Goal: Task Accomplishment & Management: Manage account settings

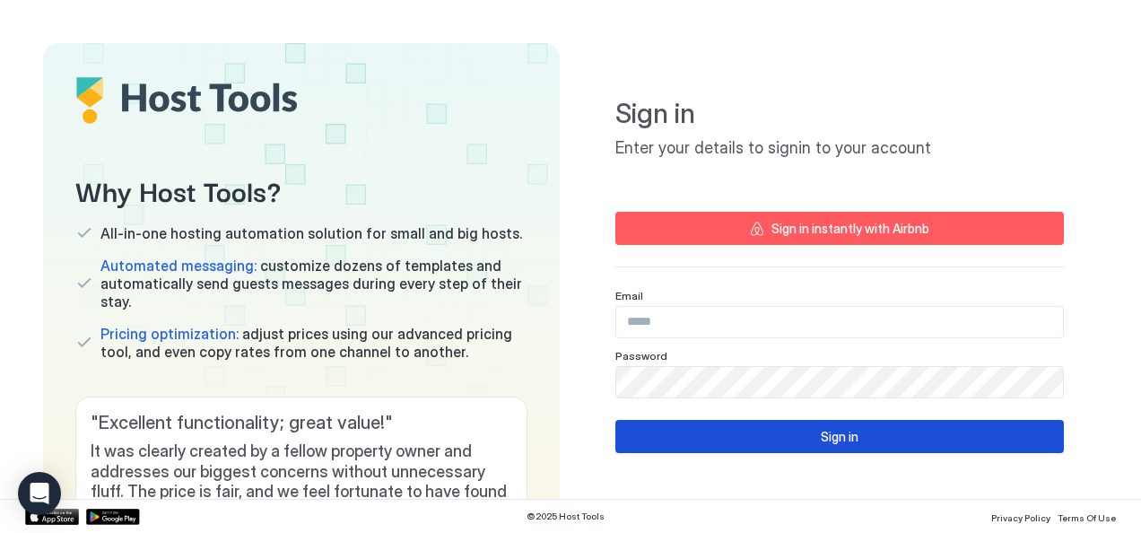
type input "**********"
click at [713, 431] on button "Sign in" at bounding box center [839, 436] width 448 height 33
type input "**********"
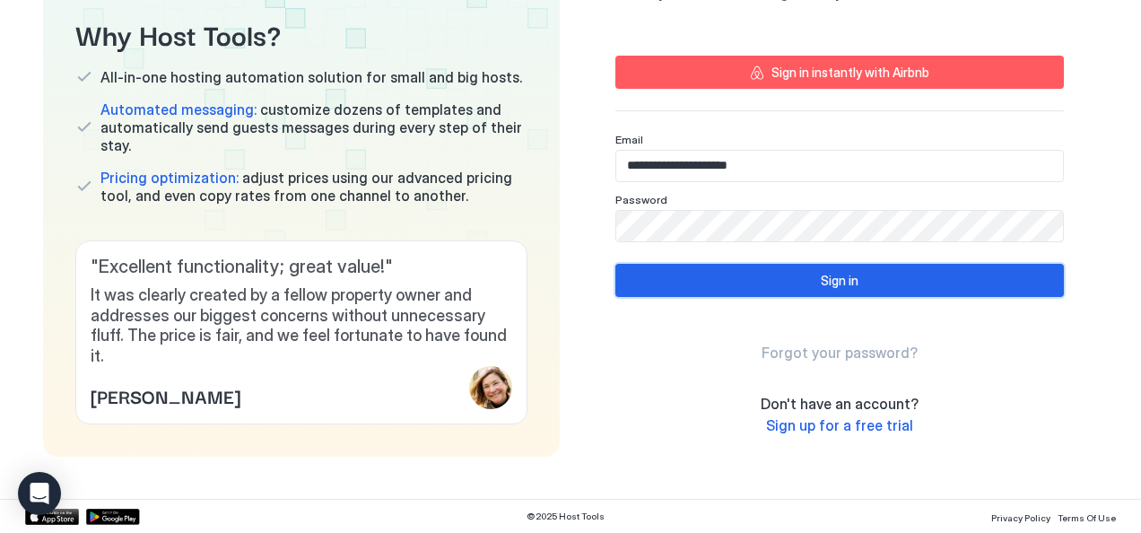
click at [681, 289] on button "Sign in" at bounding box center [839, 280] width 448 height 33
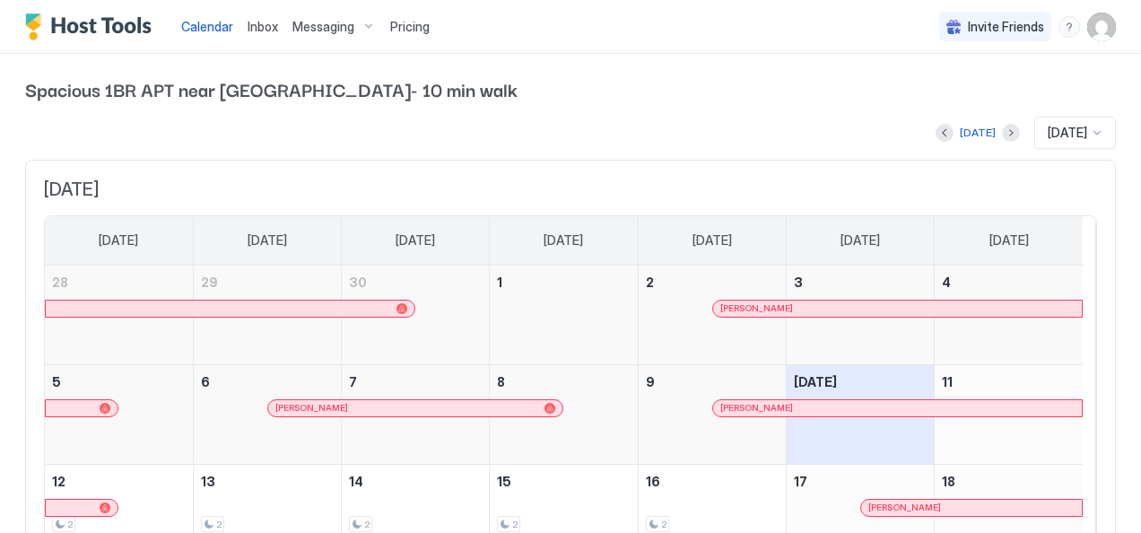
click at [1048, 128] on span "[DATE]" at bounding box center [1067, 133] width 39 height 16
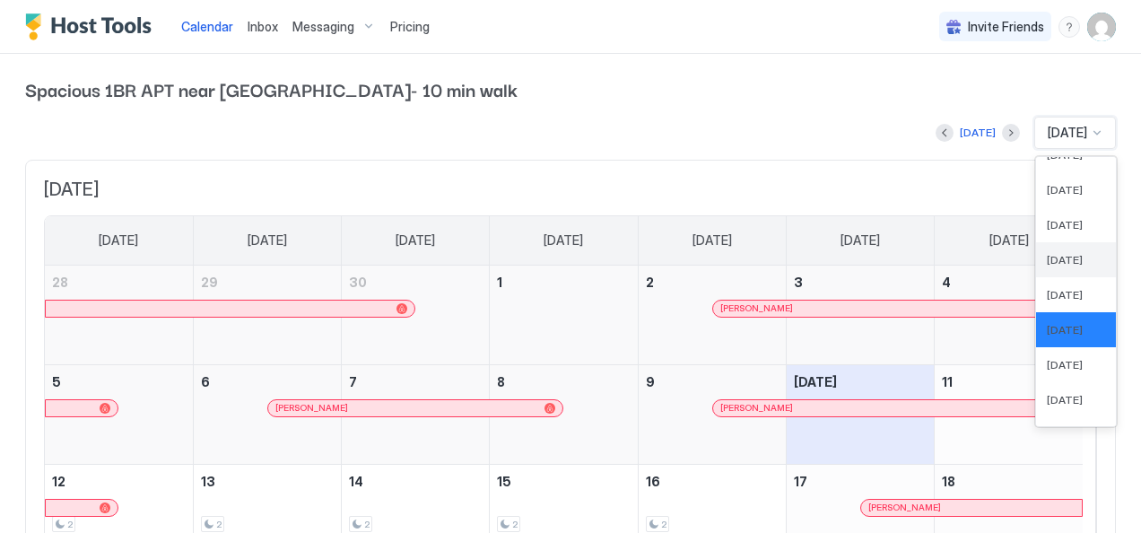
scroll to position [567, 0]
click at [1048, 356] on span "[DATE]" at bounding box center [1065, 361] width 36 height 13
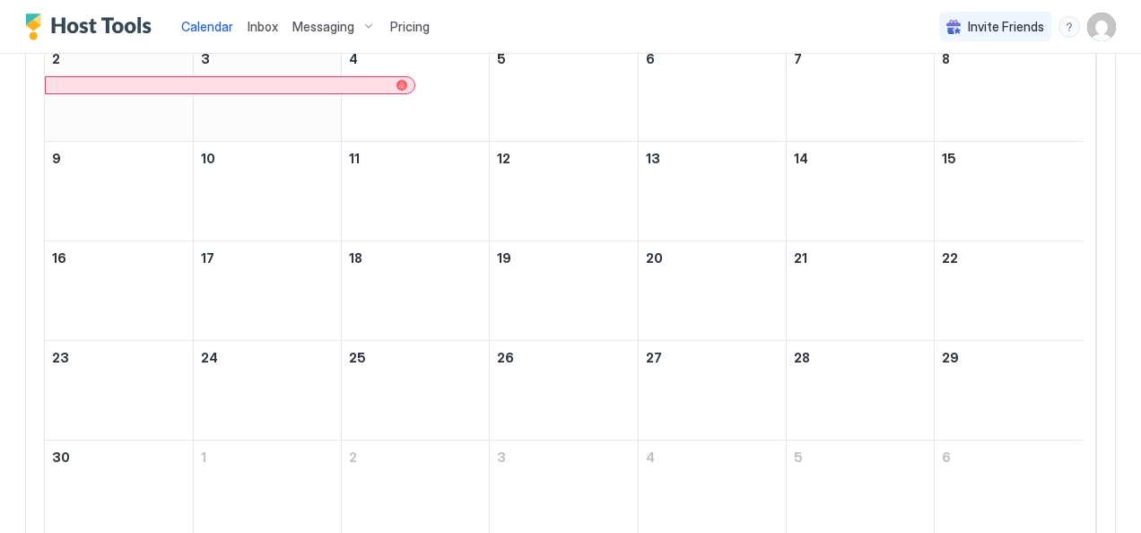
scroll to position [329, 0]
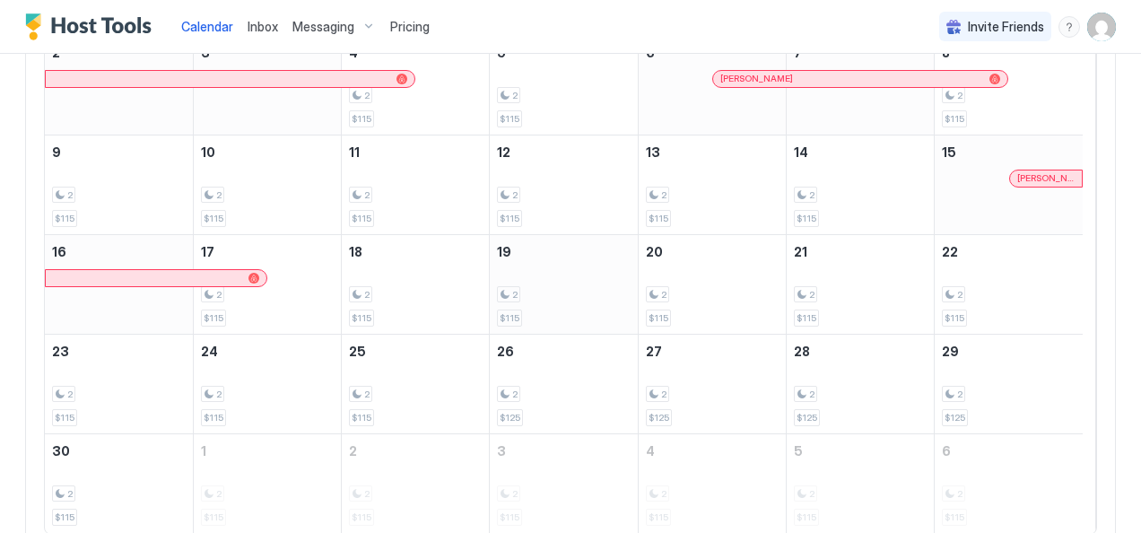
click at [540, 271] on div "2 $115" at bounding box center [563, 284] width 133 height 84
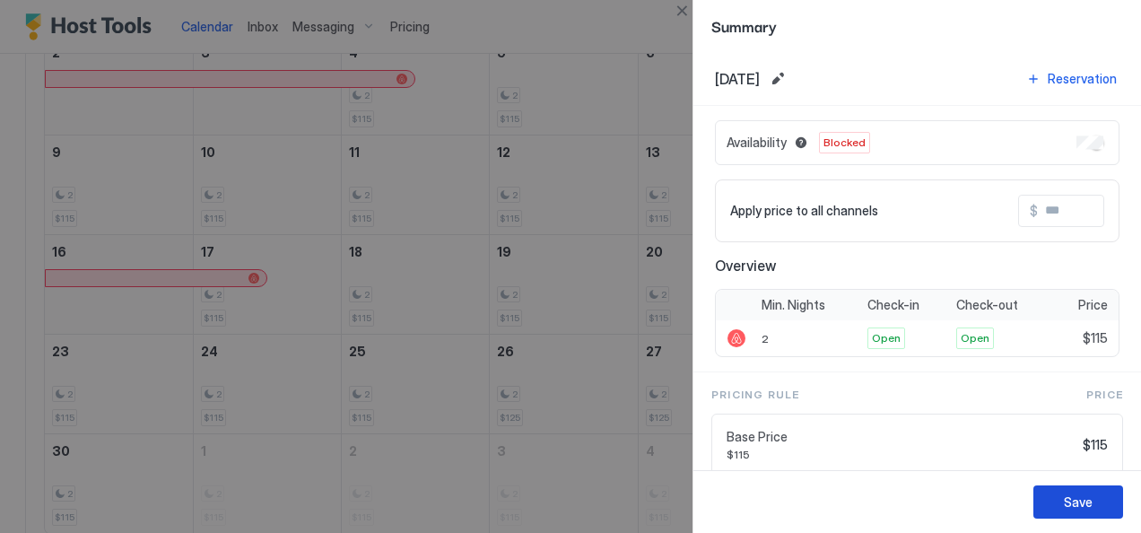
click at [1063, 494] on button "Save" at bounding box center [1078, 501] width 90 height 33
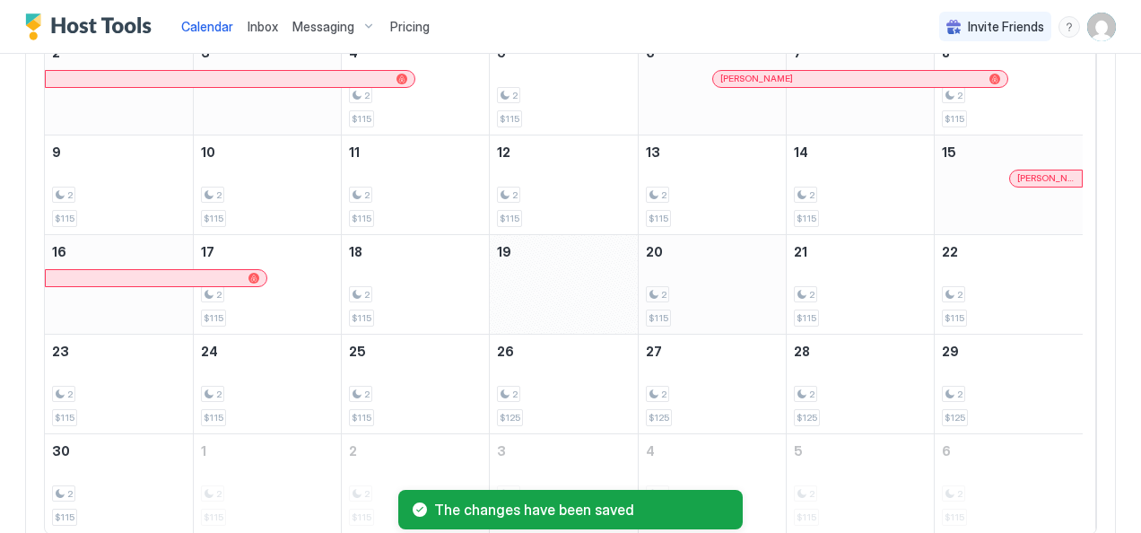
click at [701, 286] on div "2" at bounding box center [712, 294] width 133 height 17
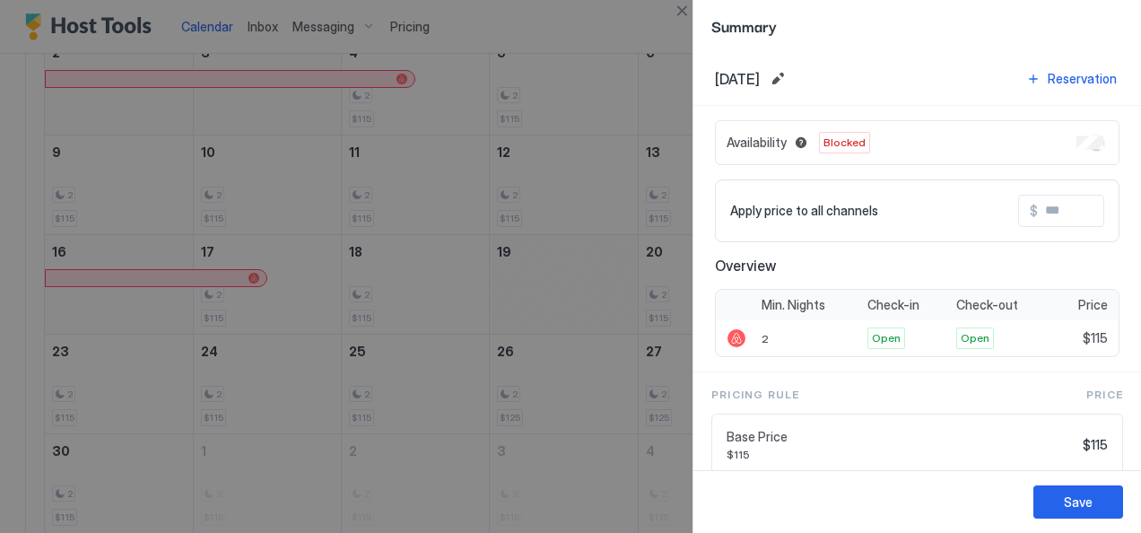
click at [586, 230] on div at bounding box center [570, 266] width 1141 height 533
click at [1063, 493] on button "Save" at bounding box center [1078, 501] width 90 height 33
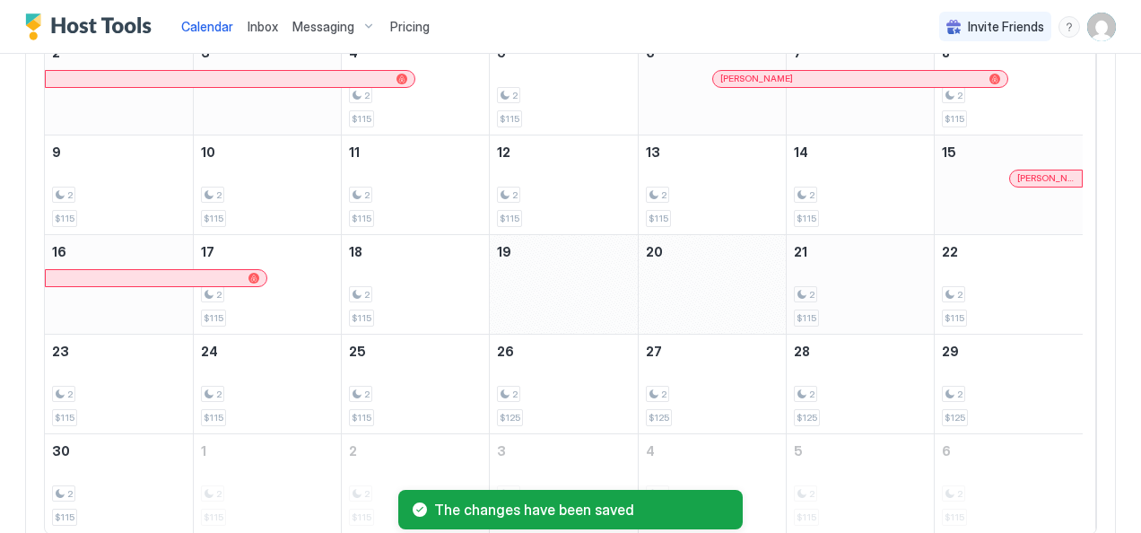
click at [844, 296] on div "2" at bounding box center [860, 294] width 133 height 17
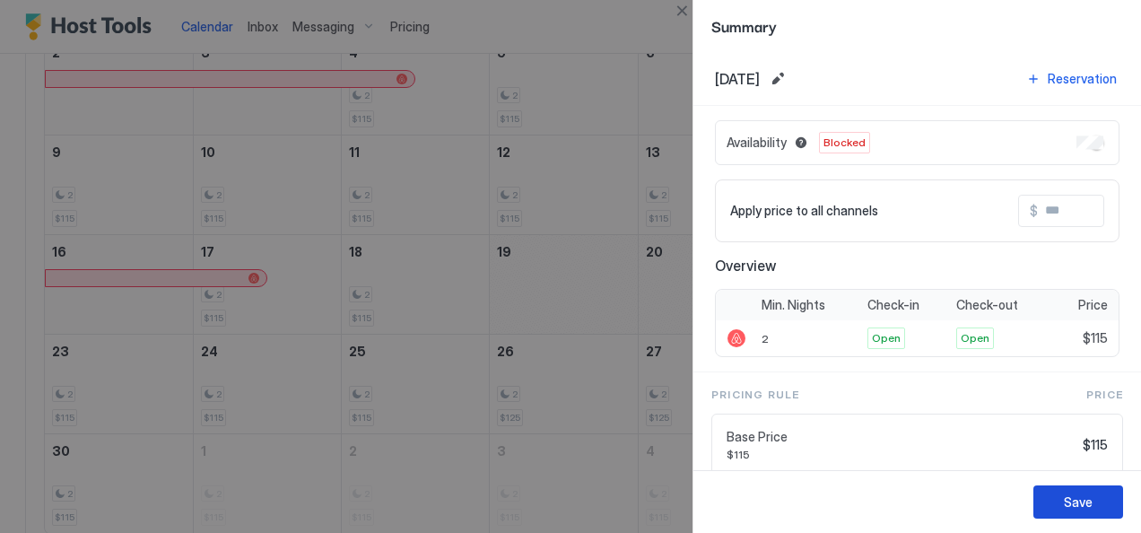
click at [1079, 503] on div "Save" at bounding box center [1078, 501] width 29 height 19
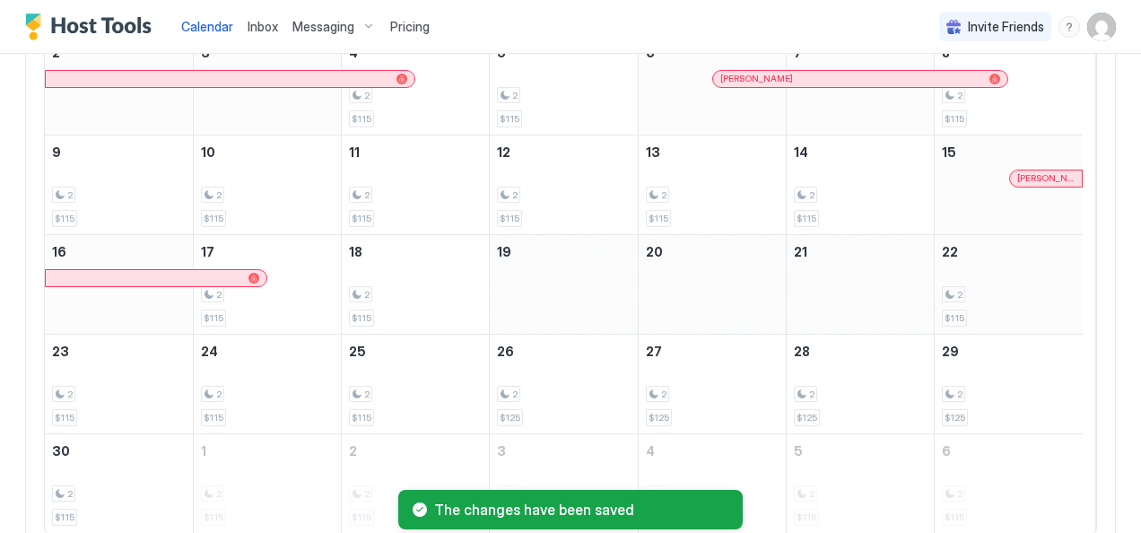
click at [1016, 295] on div "2" at bounding box center [1009, 294] width 134 height 17
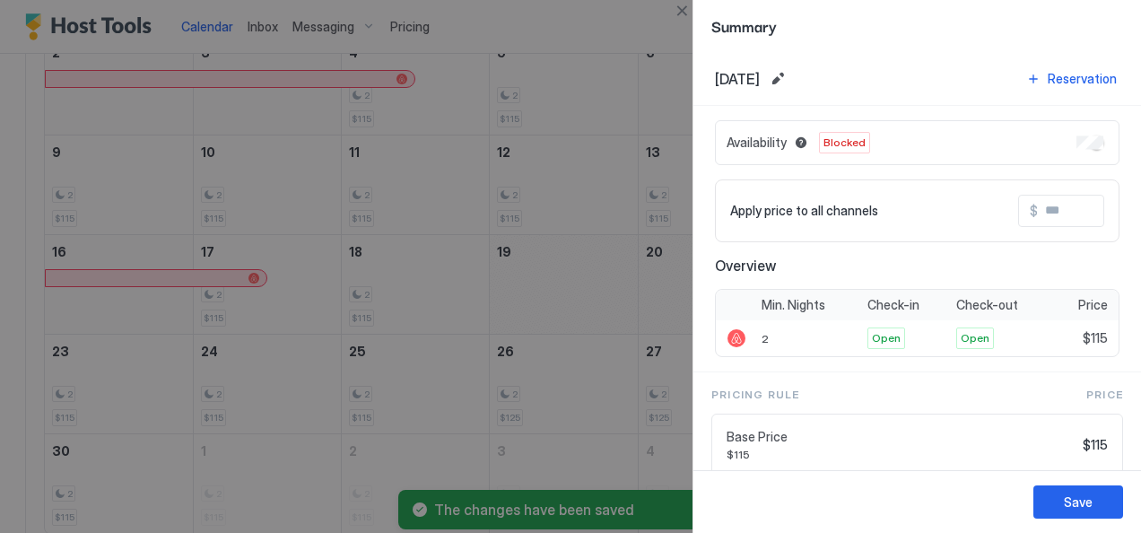
click at [83, 418] on div at bounding box center [570, 266] width 1141 height 533
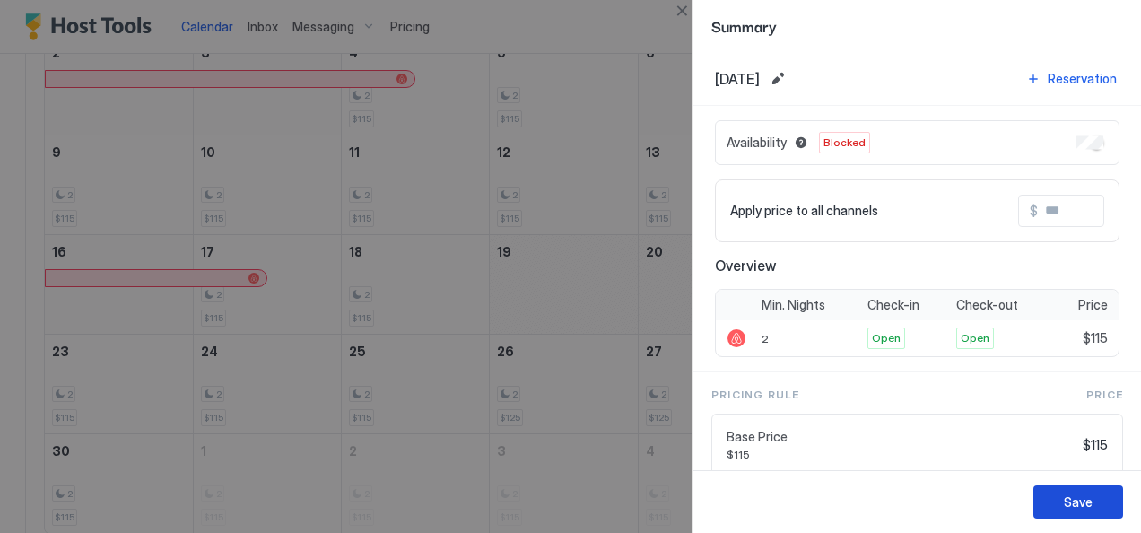
click at [1051, 501] on button "Save" at bounding box center [1078, 501] width 90 height 33
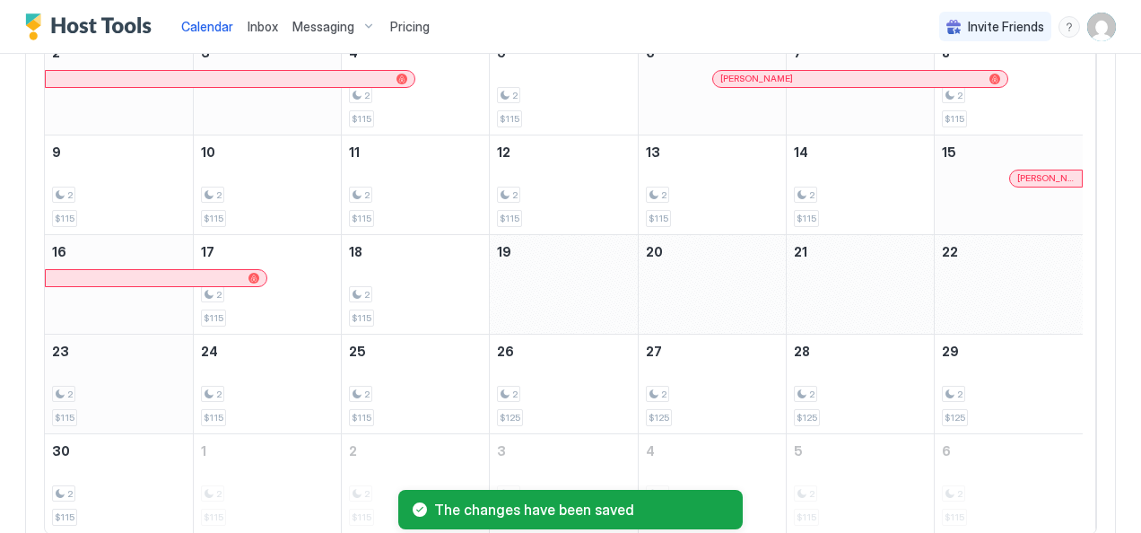
click at [77, 370] on div "2 $115" at bounding box center [119, 384] width 134 height 84
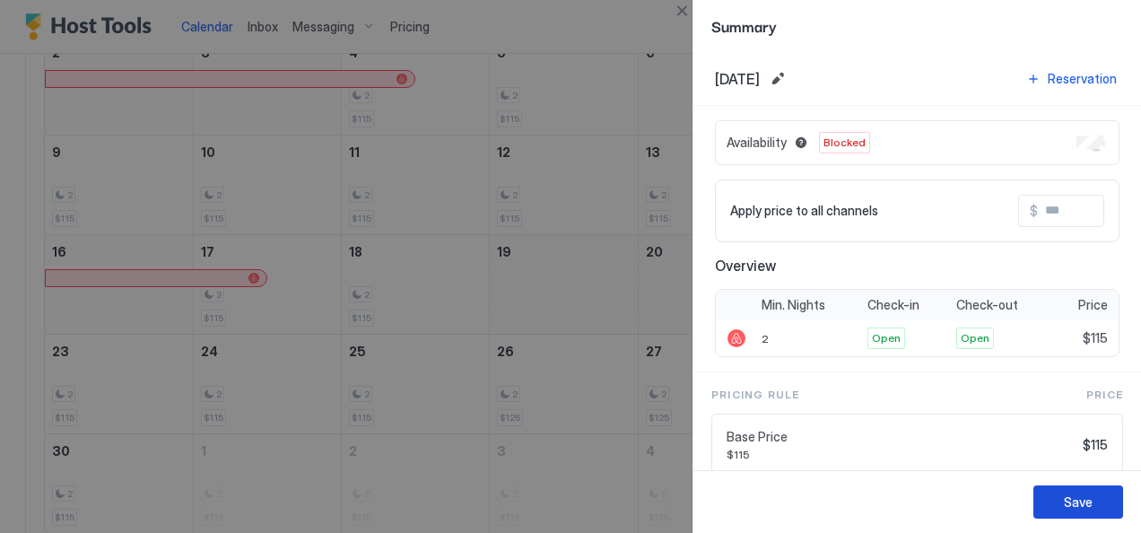
click at [1065, 506] on div "Save" at bounding box center [1078, 501] width 29 height 19
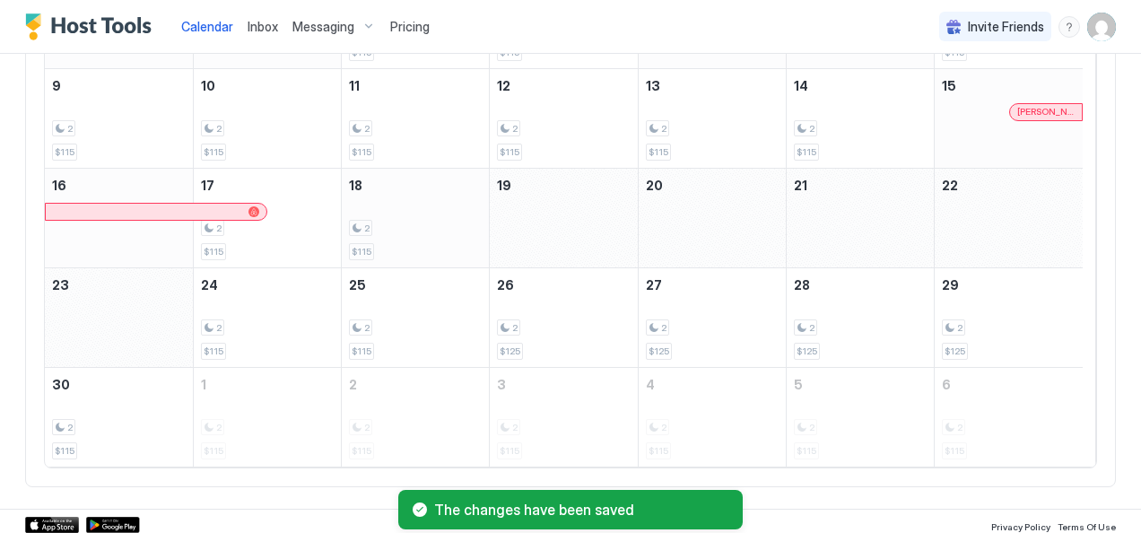
scroll to position [399, 0]
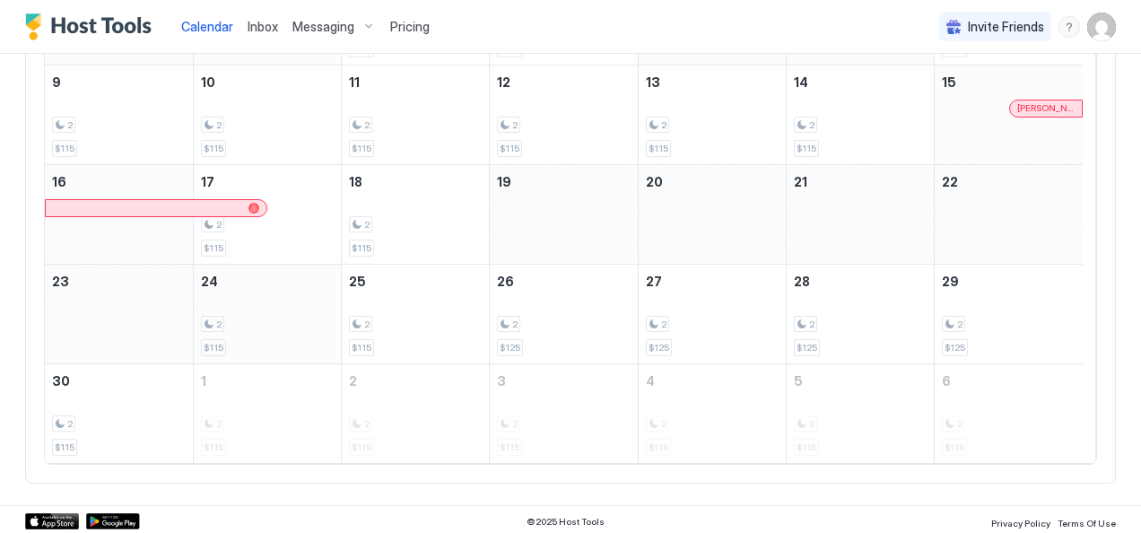
click at [231, 296] on div "2 $115" at bounding box center [267, 314] width 133 height 84
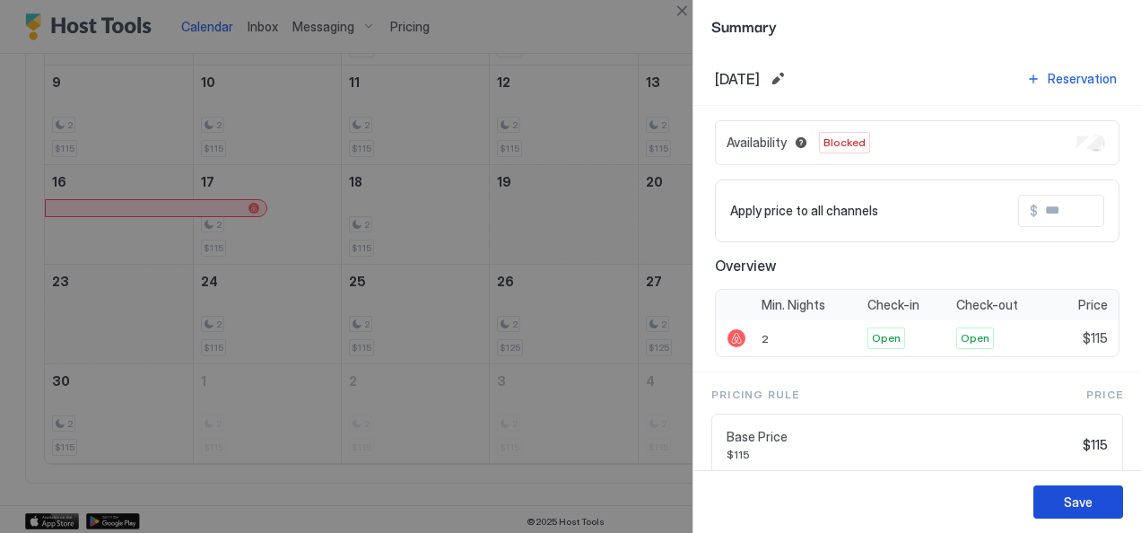
click at [1075, 500] on div "Save" at bounding box center [1078, 501] width 29 height 19
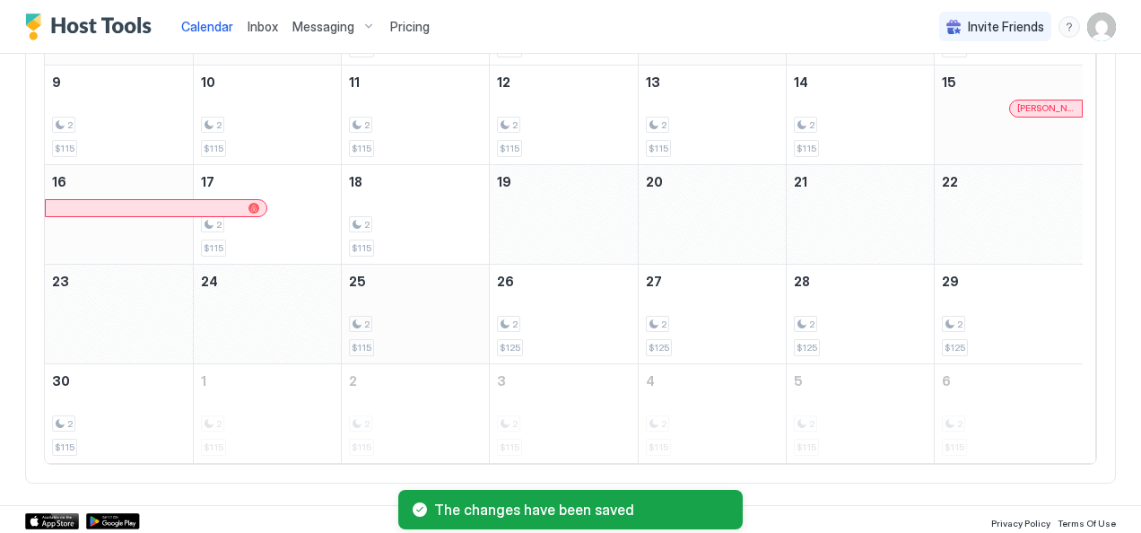
click at [419, 331] on div "2 $115" at bounding box center [415, 314] width 133 height 84
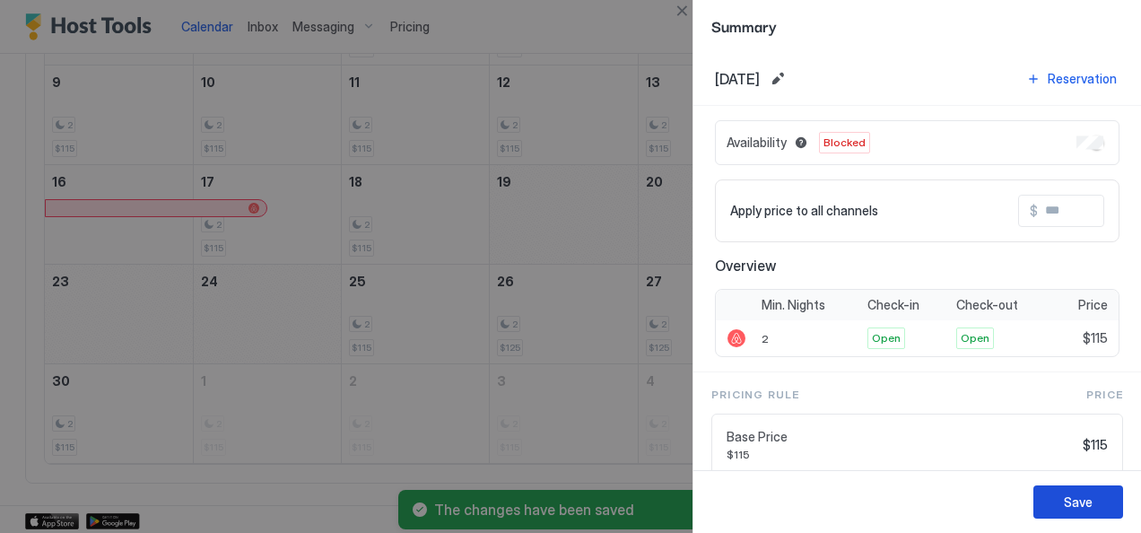
click at [1089, 502] on div "Save" at bounding box center [1078, 501] width 29 height 19
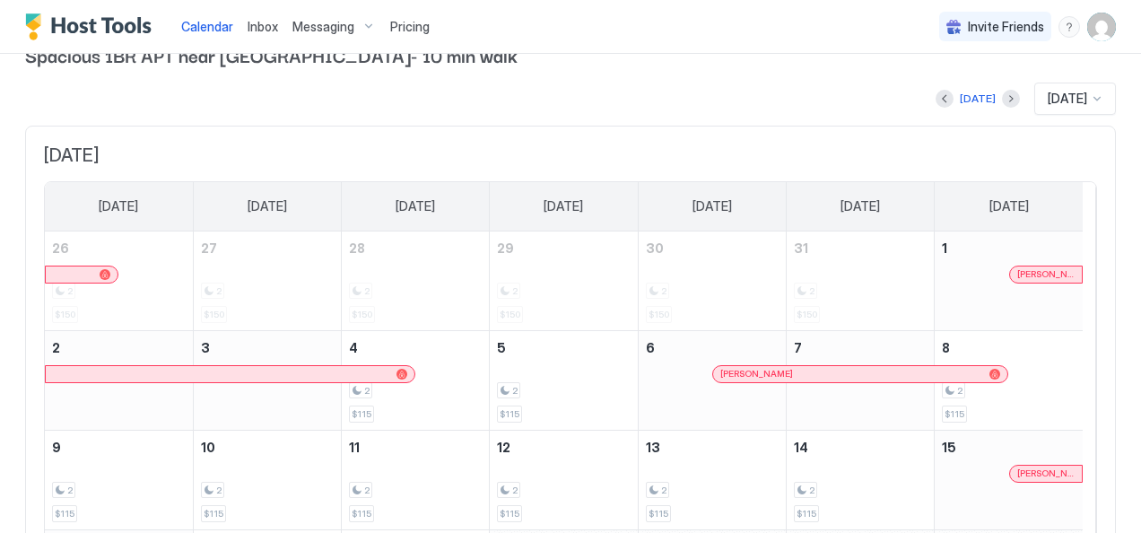
scroll to position [31, 0]
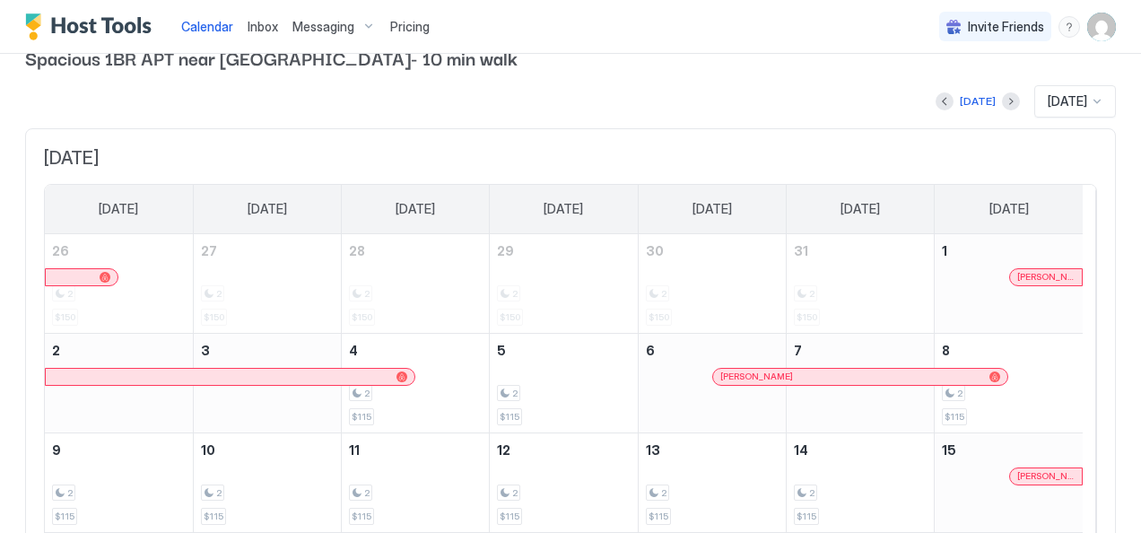
click at [1057, 105] on span "[DATE]" at bounding box center [1067, 101] width 39 height 16
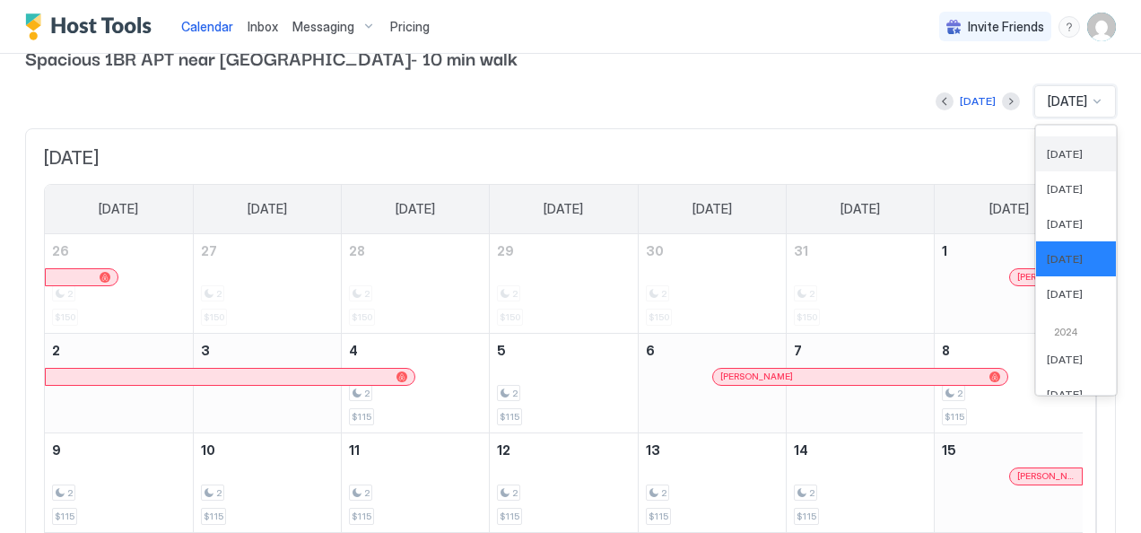
scroll to position [640, 0]
click at [1047, 287] on span "[DATE]" at bounding box center [1065, 292] width 36 height 13
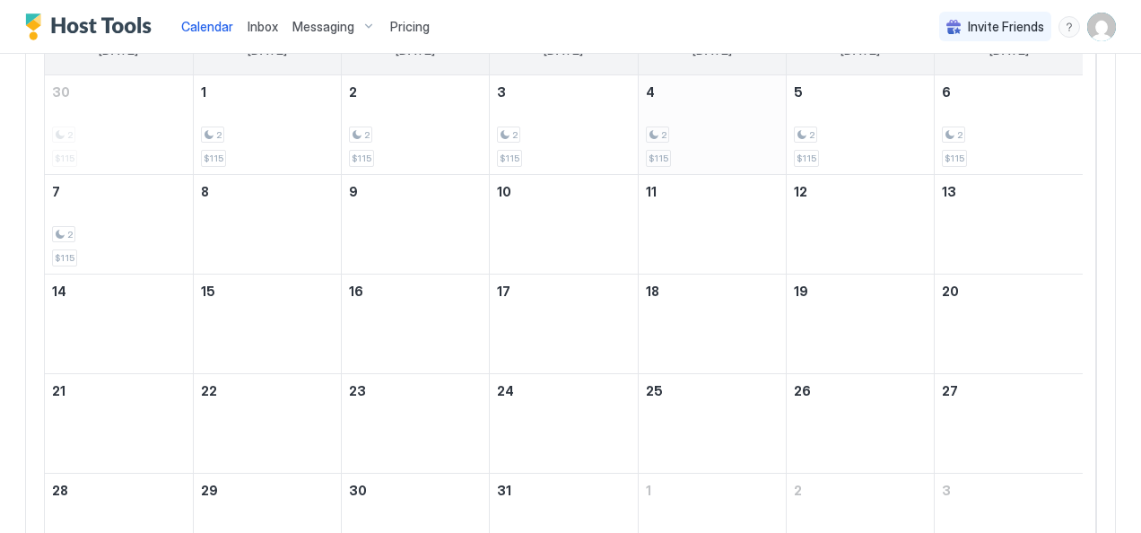
scroll to position [198, 0]
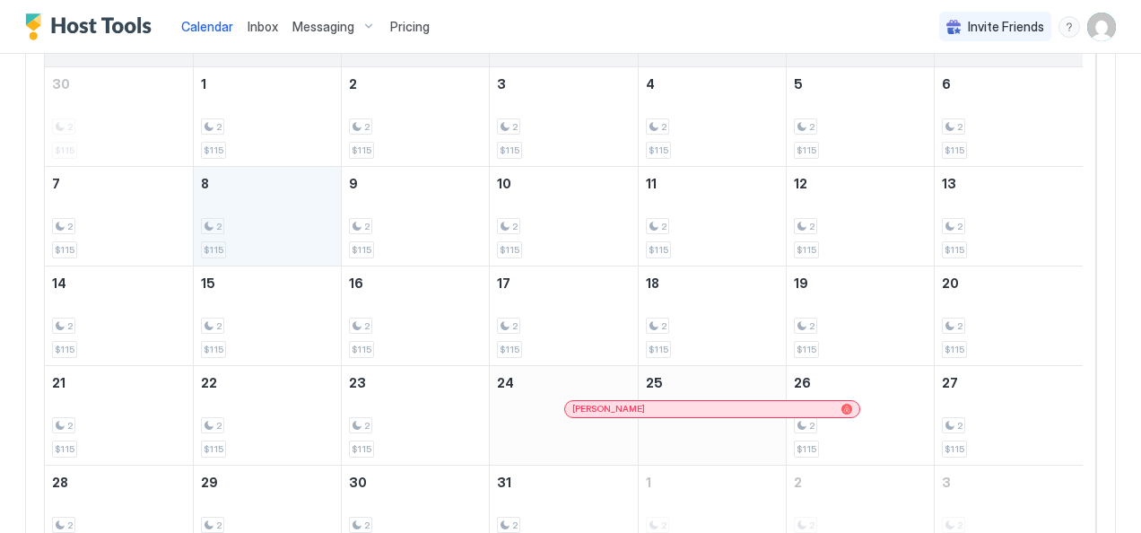
click at [258, 215] on div "2 $115" at bounding box center [267, 216] width 133 height 84
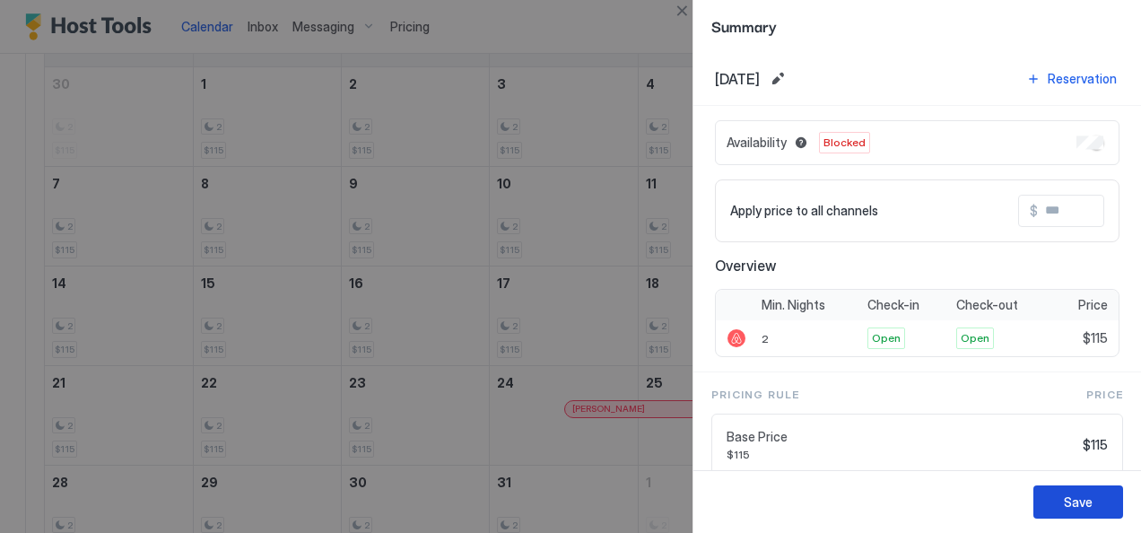
click at [1075, 495] on div "Save" at bounding box center [1078, 501] width 29 height 19
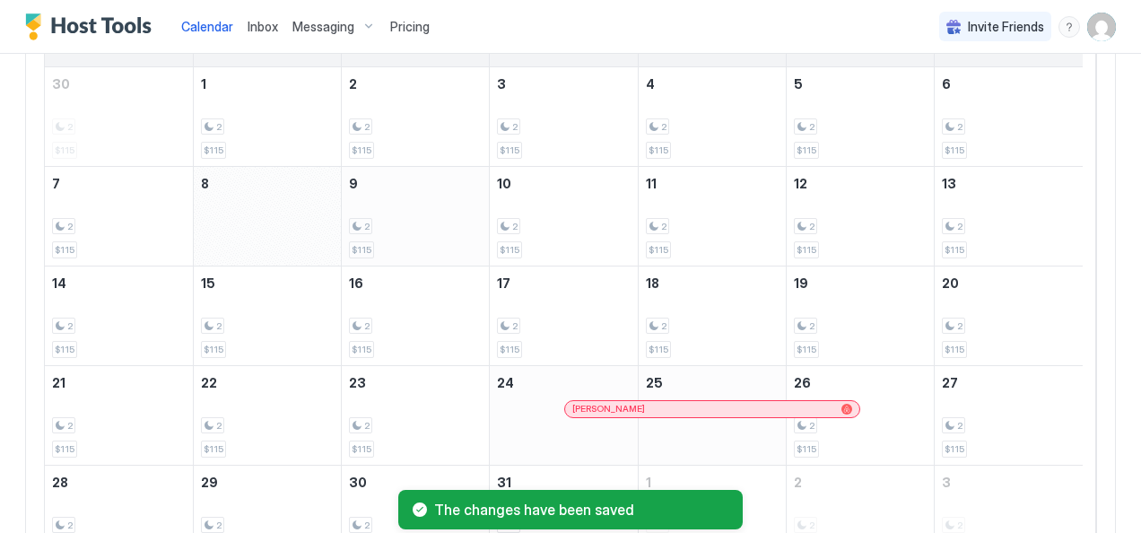
click at [413, 230] on div "2" at bounding box center [415, 226] width 133 height 17
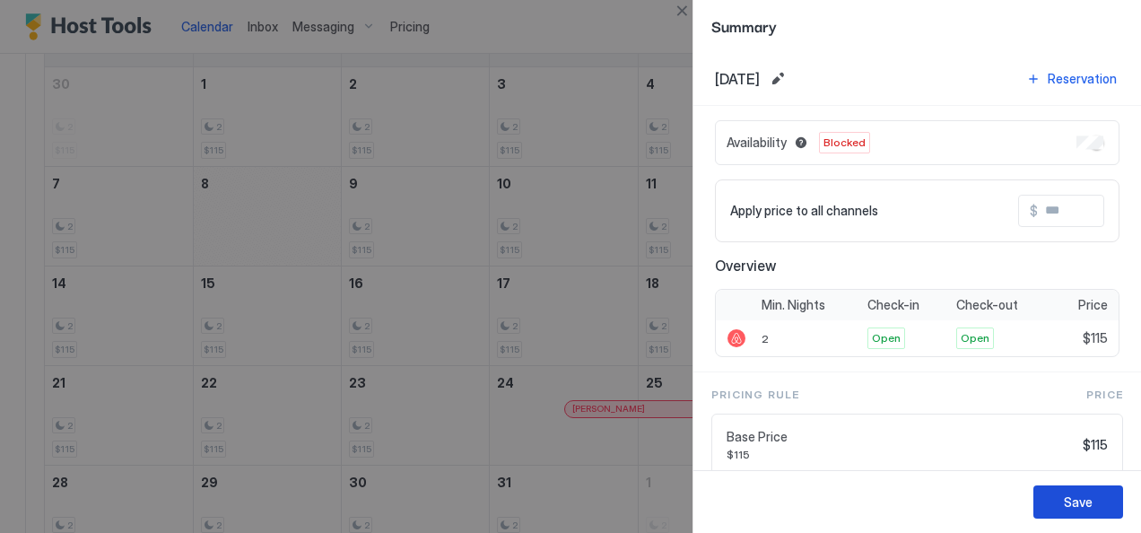
click at [1088, 507] on div "Save" at bounding box center [1078, 501] width 29 height 19
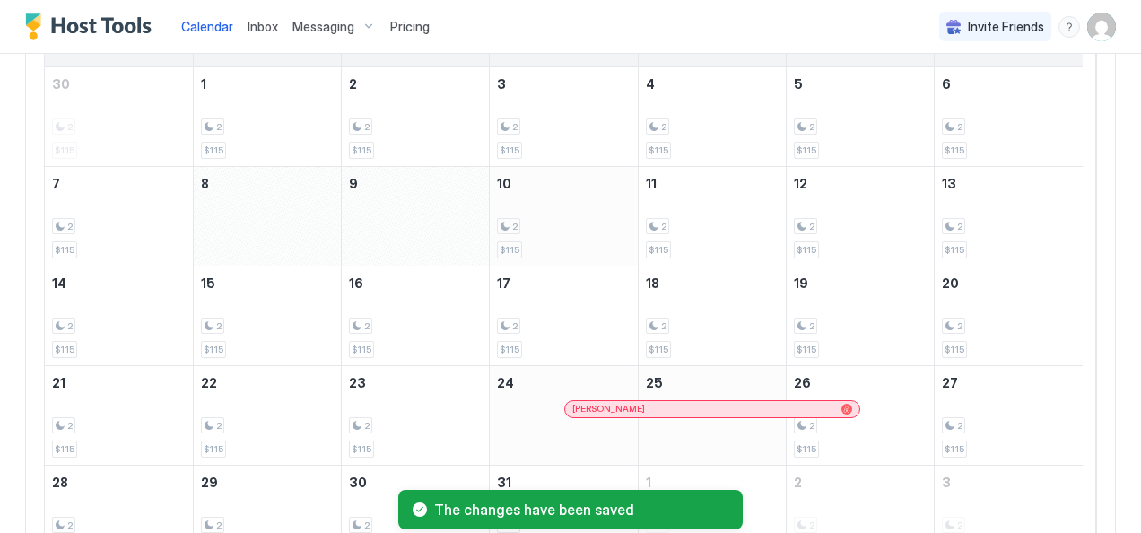
click at [576, 202] on div "2 $115" at bounding box center [563, 216] width 133 height 84
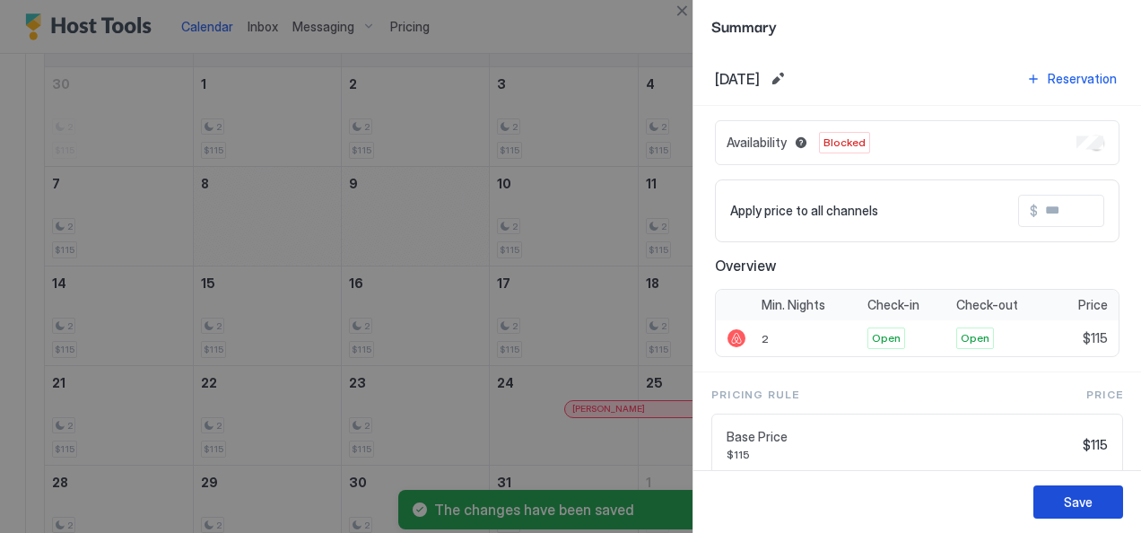
click at [1060, 508] on button "Save" at bounding box center [1078, 501] width 90 height 33
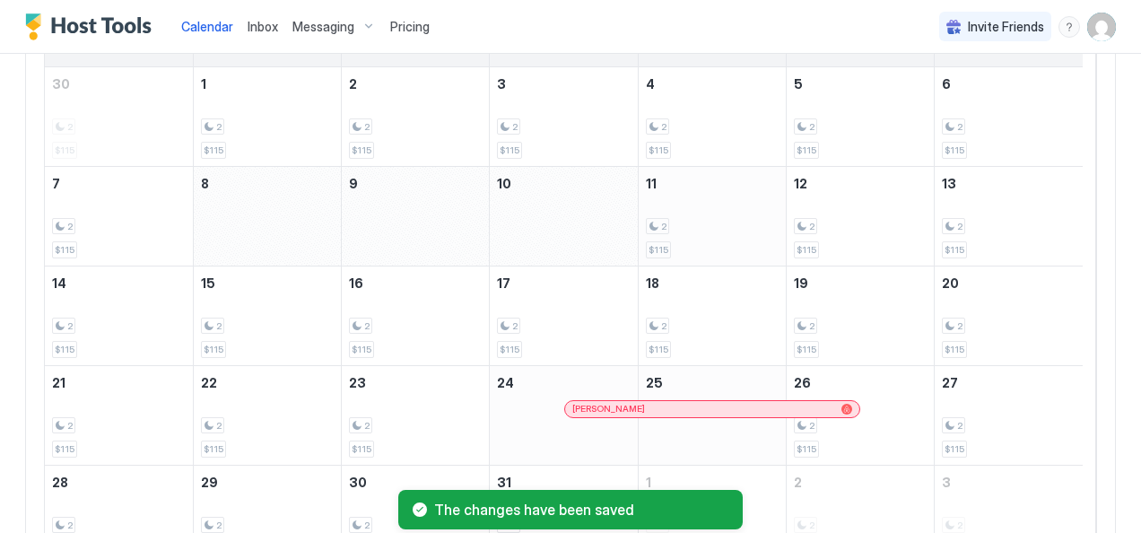
click at [701, 205] on div "2 $115" at bounding box center [712, 216] width 133 height 84
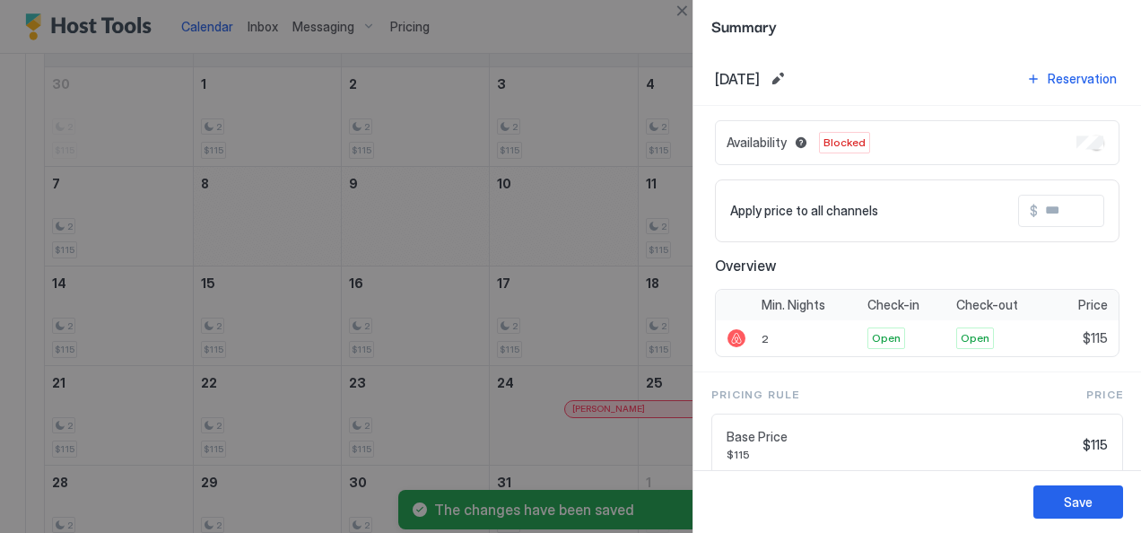
click at [1098, 517] on button "Save" at bounding box center [1078, 501] width 90 height 33
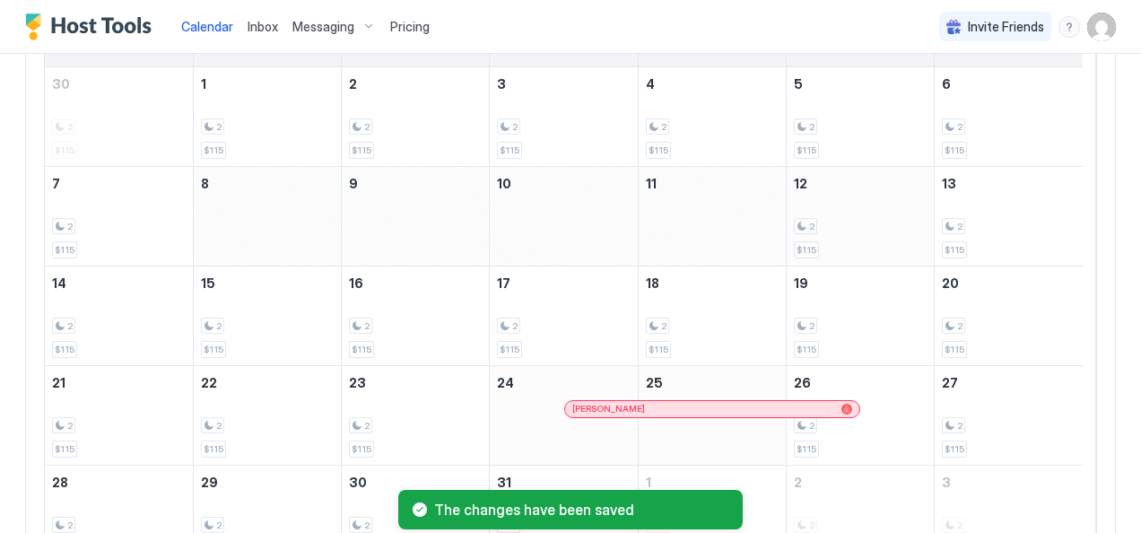
click at [856, 191] on div "2 $115" at bounding box center [860, 216] width 133 height 84
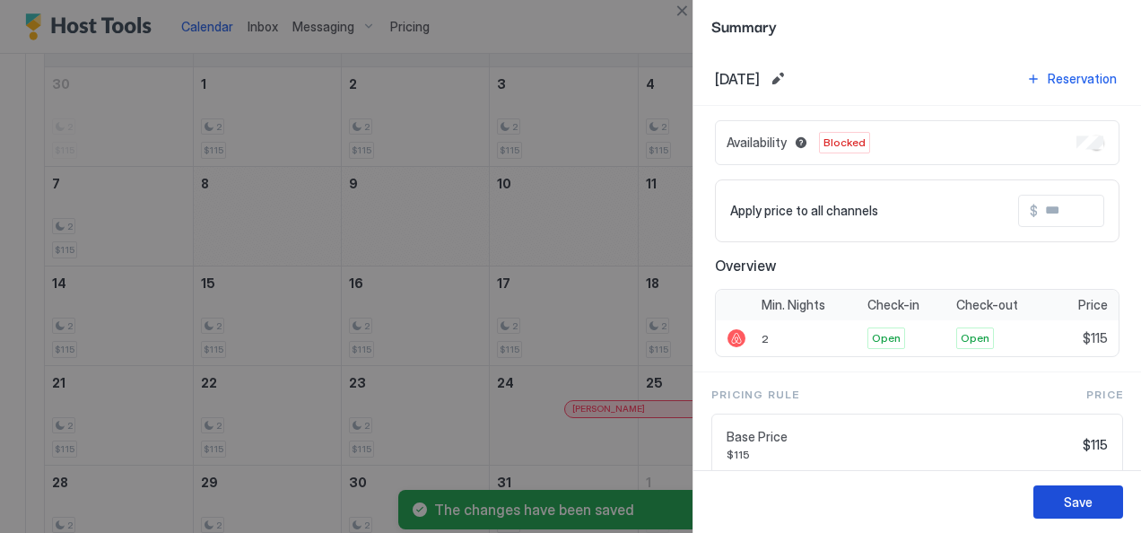
click at [1080, 505] on div "Save" at bounding box center [1078, 501] width 29 height 19
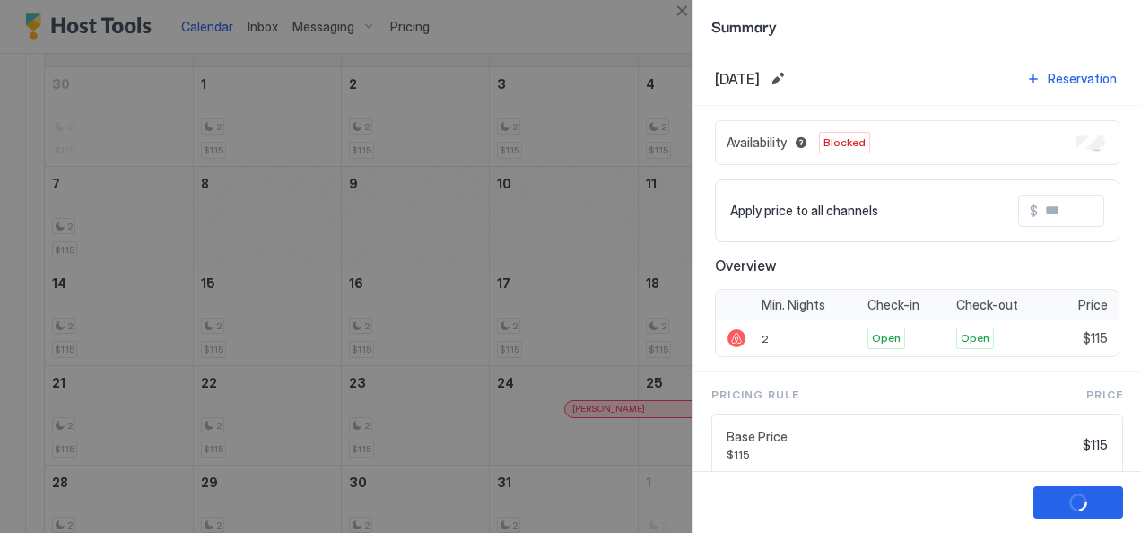
click at [563, 286] on div at bounding box center [570, 266] width 1141 height 533
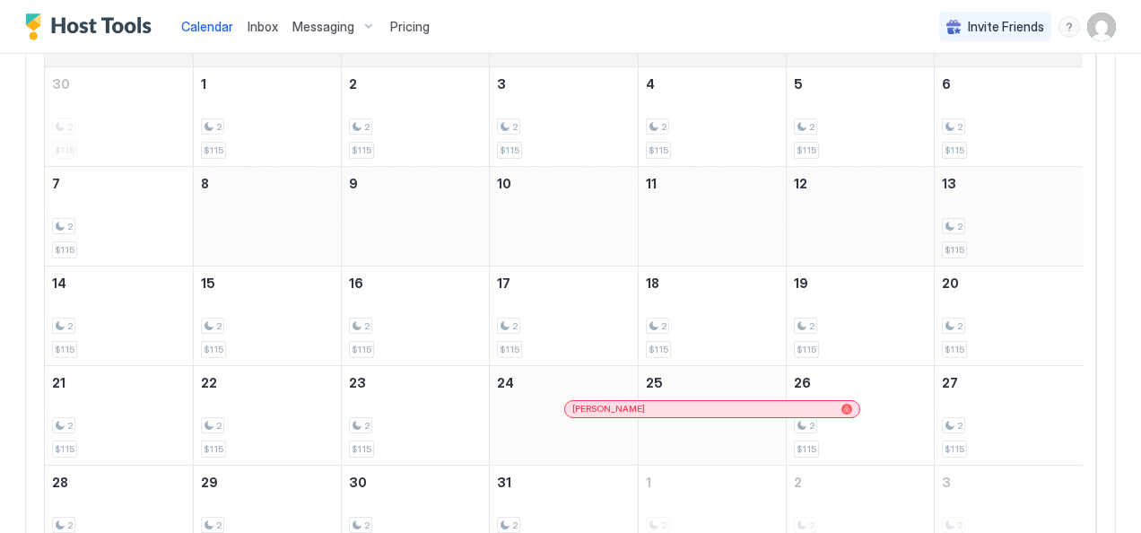
click at [999, 239] on div "2 $115" at bounding box center [1009, 216] width 134 height 84
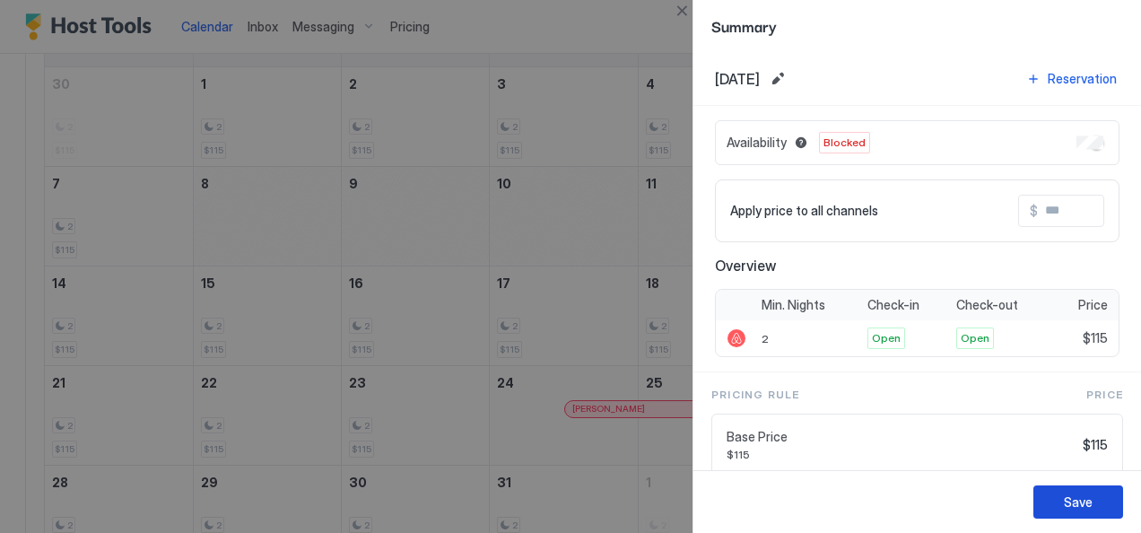
click at [1089, 505] on div "Save" at bounding box center [1078, 501] width 29 height 19
